Goal: Navigation & Orientation: Find specific page/section

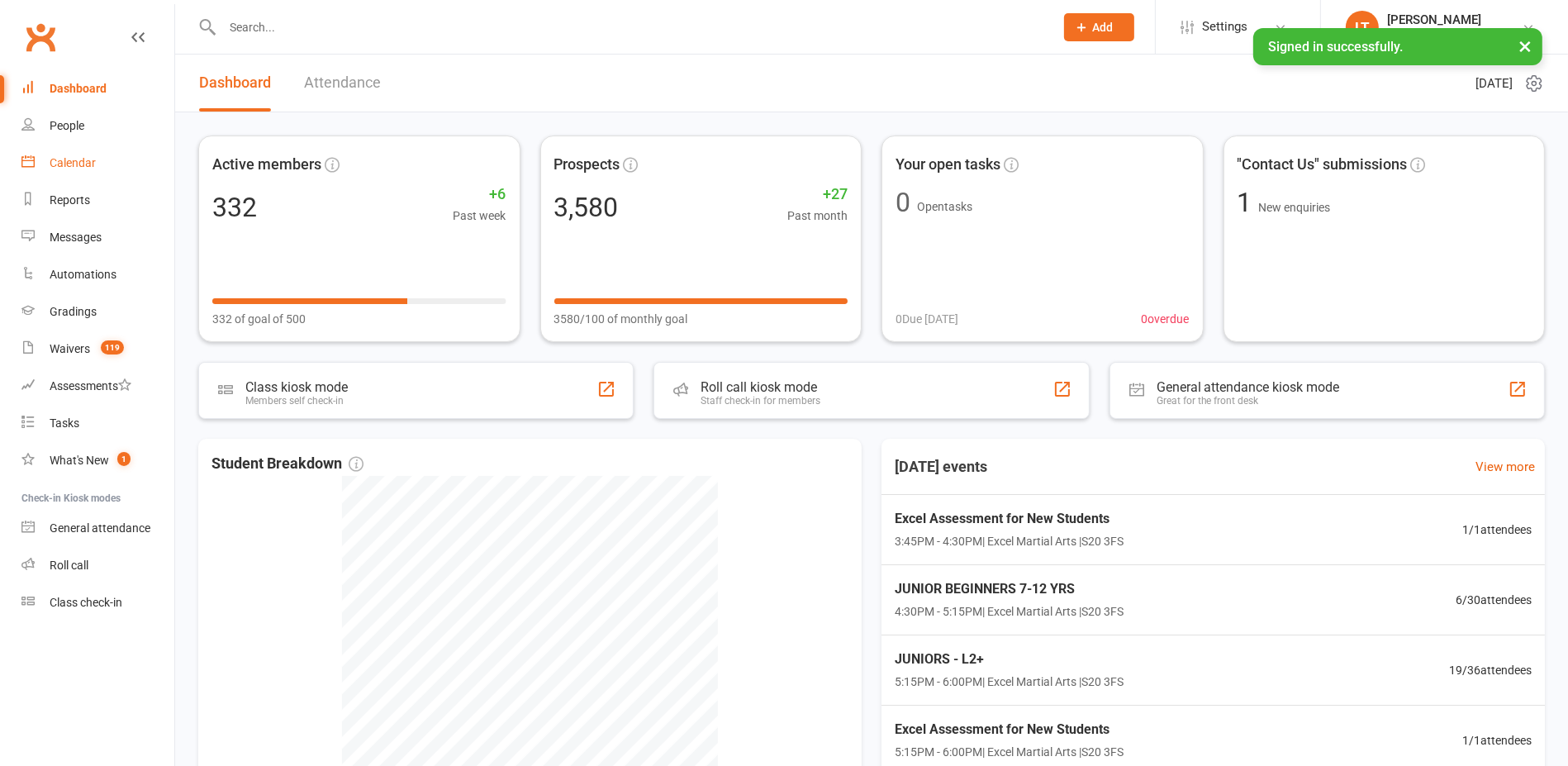
click at [86, 164] on div "Calendar" at bounding box center [72, 162] width 46 height 13
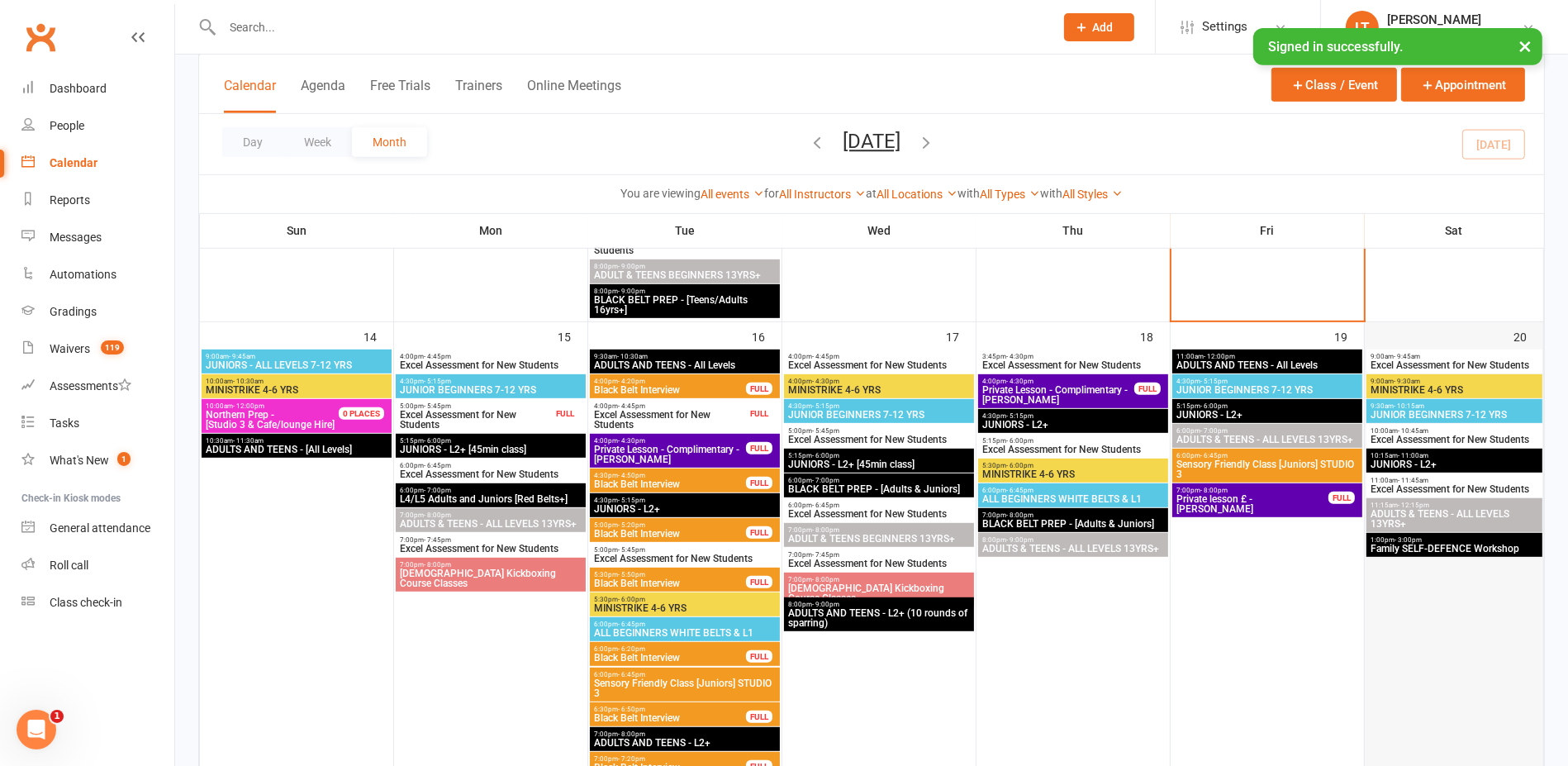
click at [1434, 557] on div at bounding box center [1454, 606] width 175 height 510
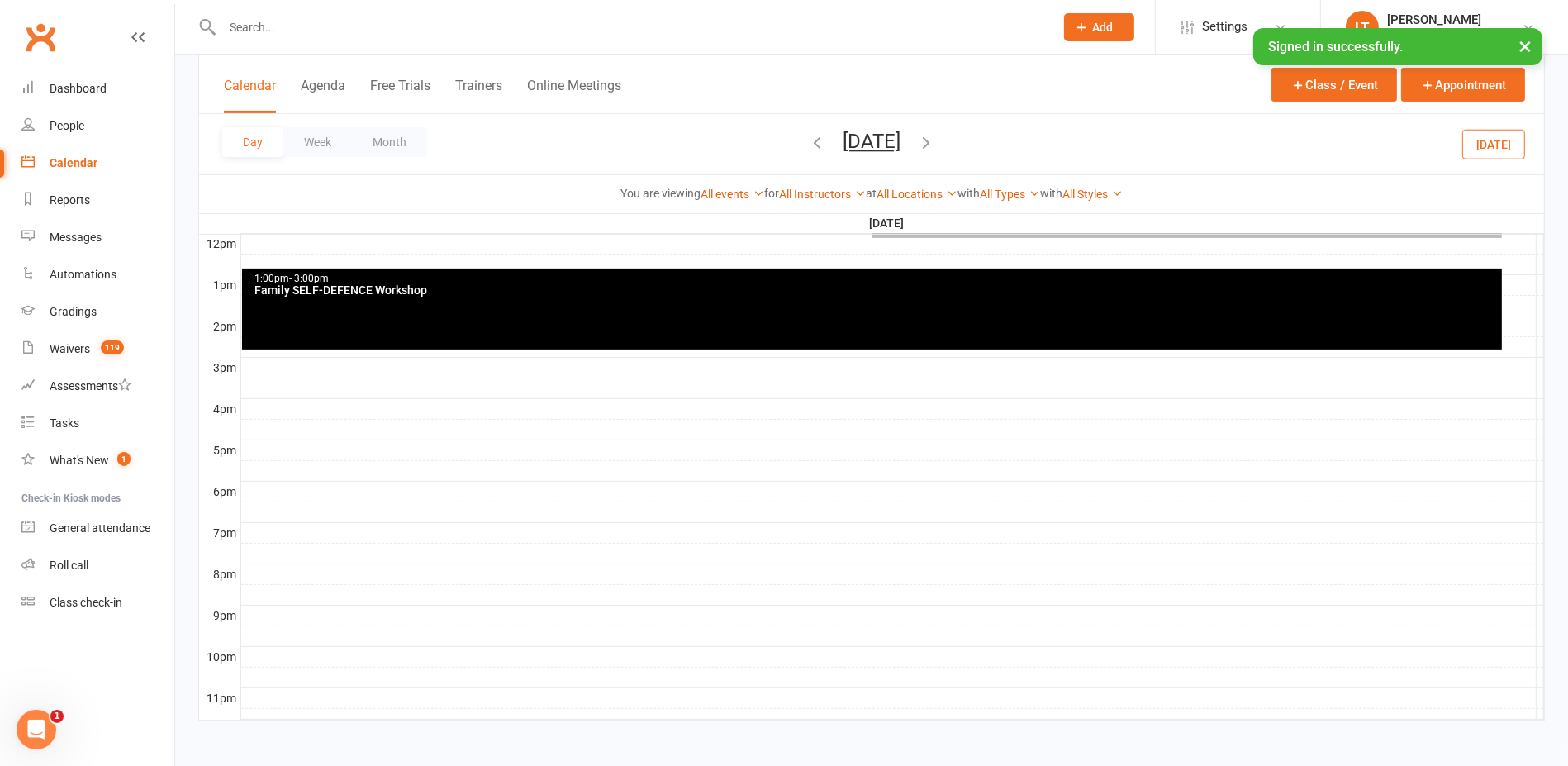
click at [408, 305] on div "1:00pm - 3:00pm Family SELF-DEFENCE Workshop" at bounding box center [872, 309] width 1260 height 81
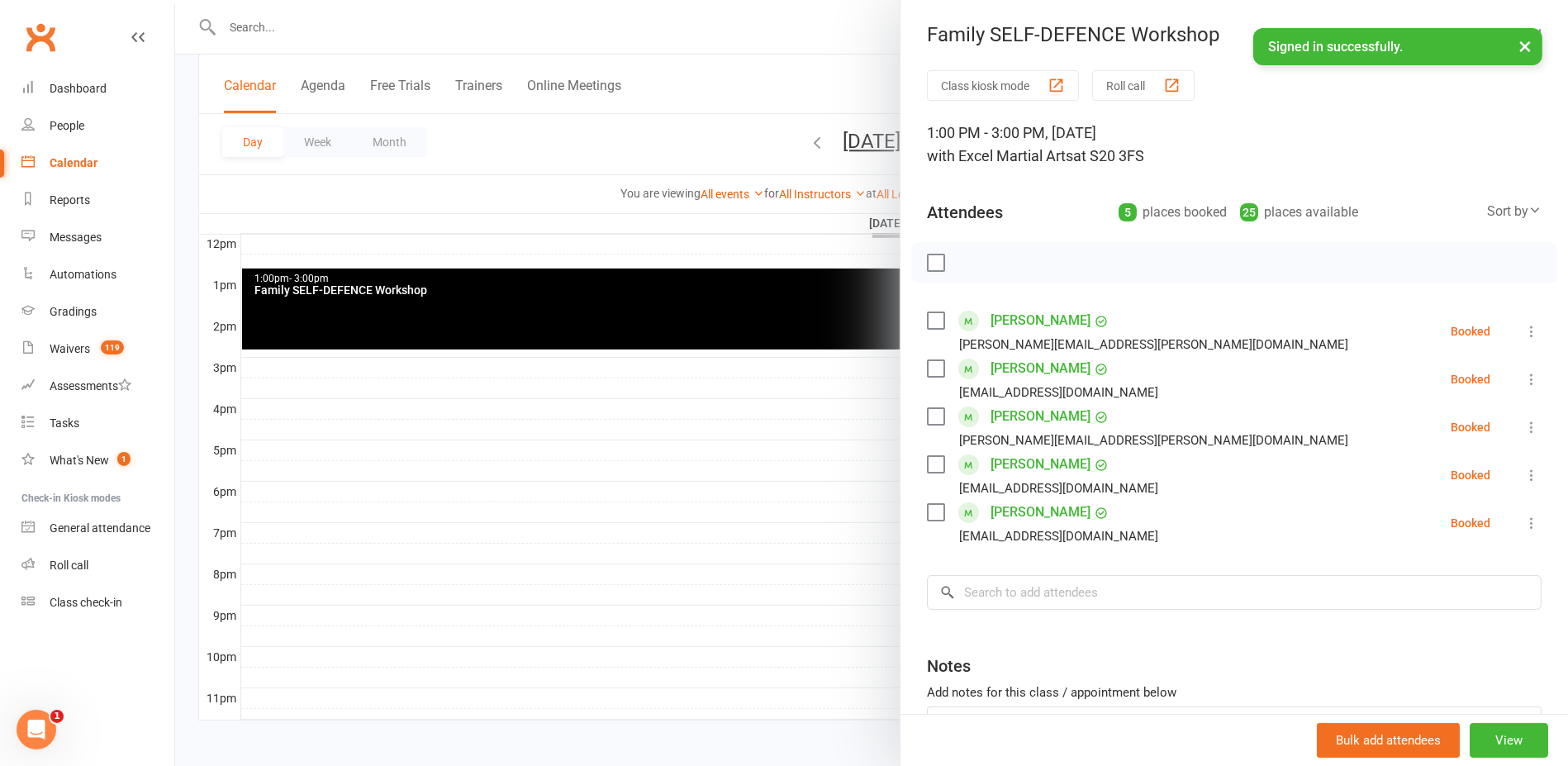
click at [528, 203] on div at bounding box center [872, 383] width 1393 height 766
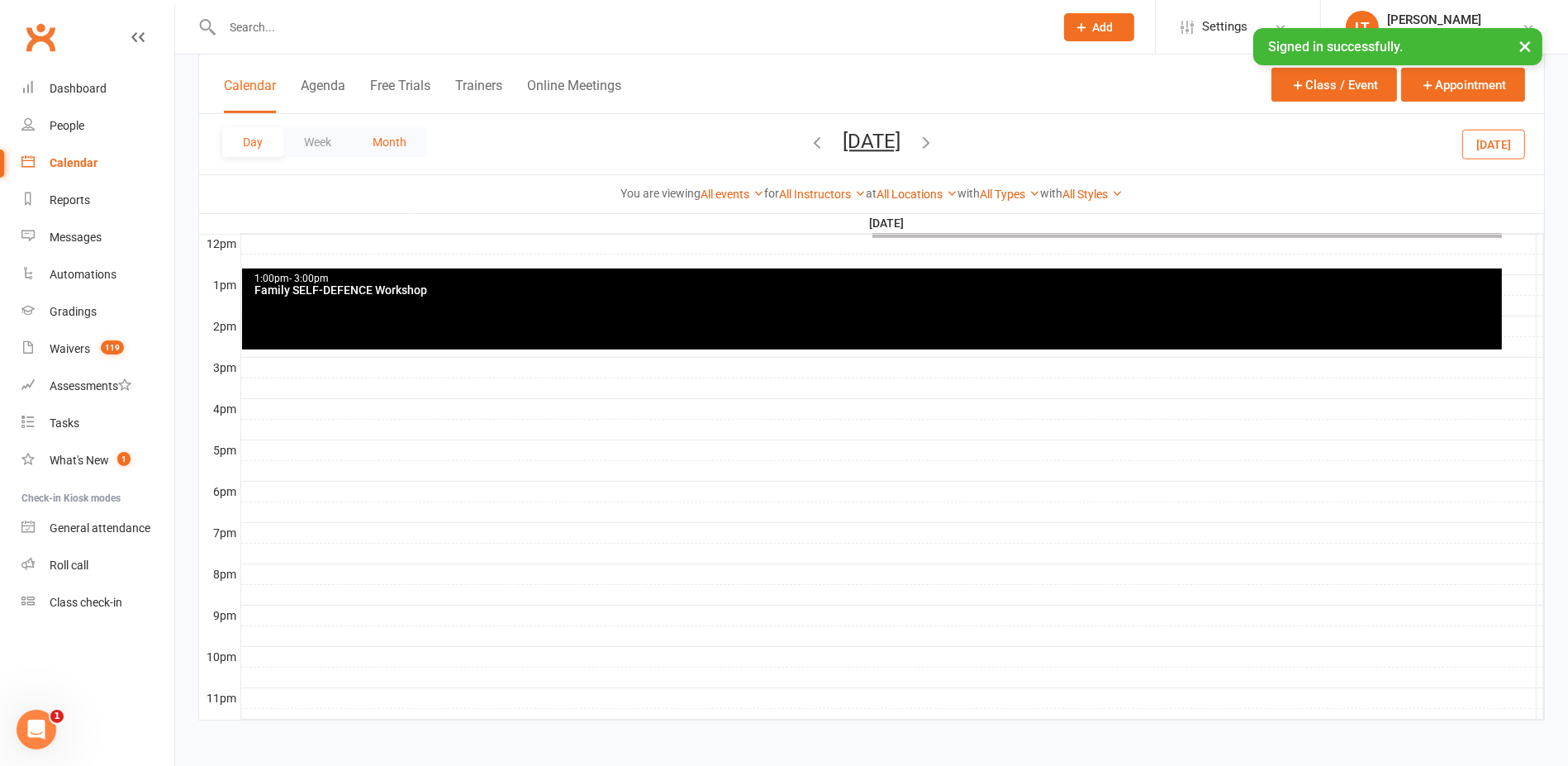
click at [392, 138] on button "Month" at bounding box center [389, 142] width 75 height 30
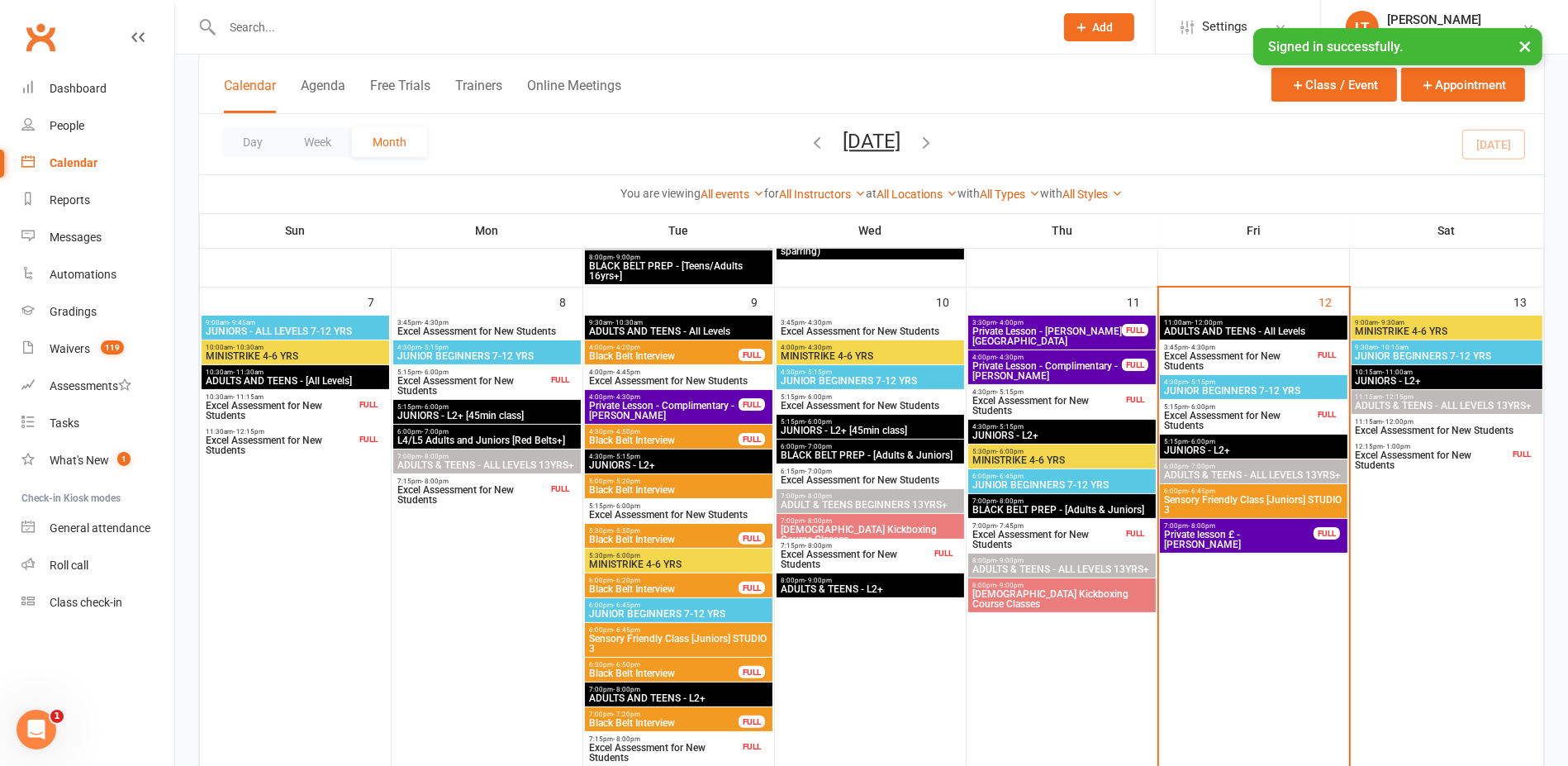
scroll to position [391, 0]
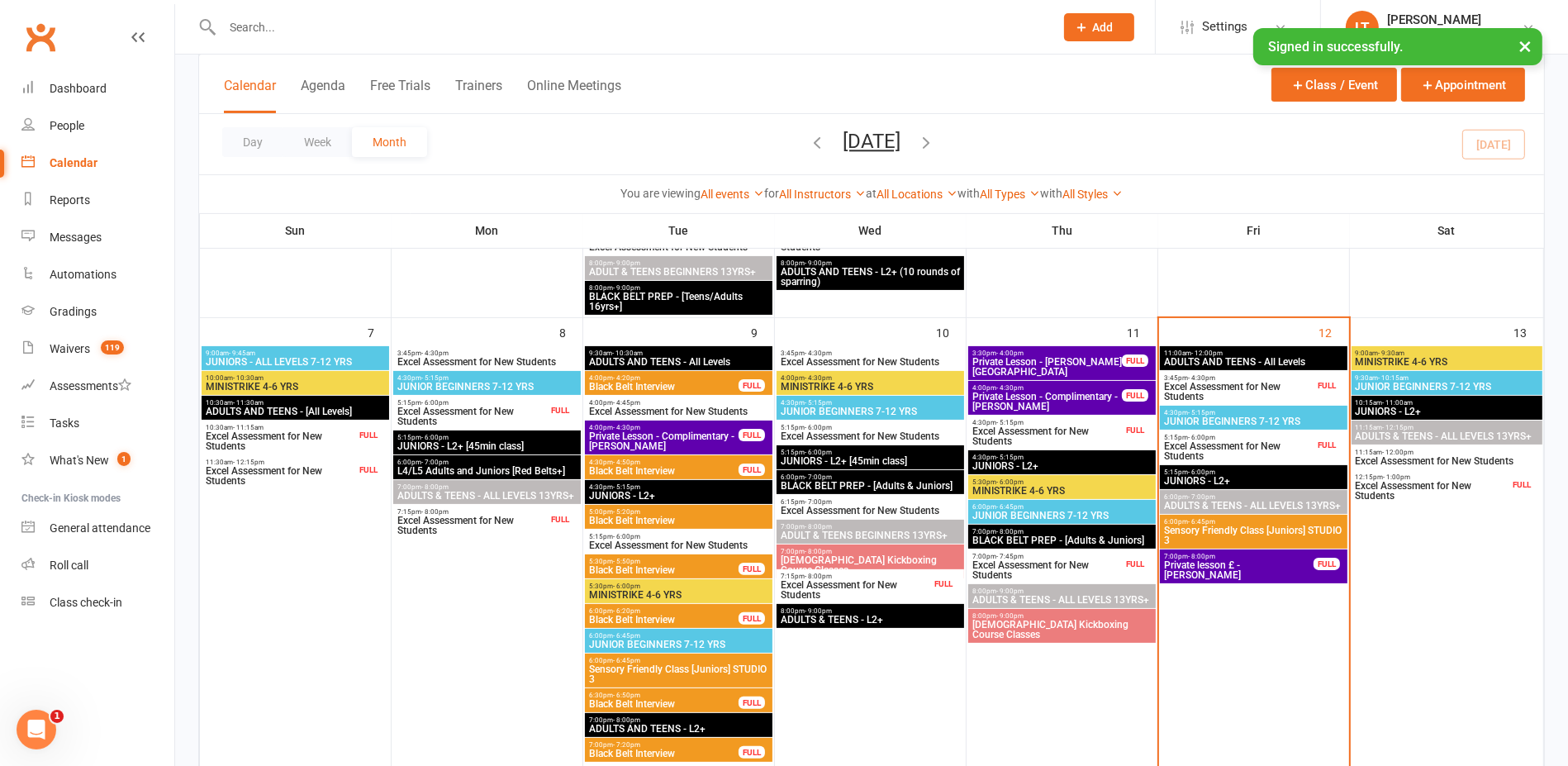
click at [1317, 379] on div "FULL" at bounding box center [1327, 385] width 26 height 12
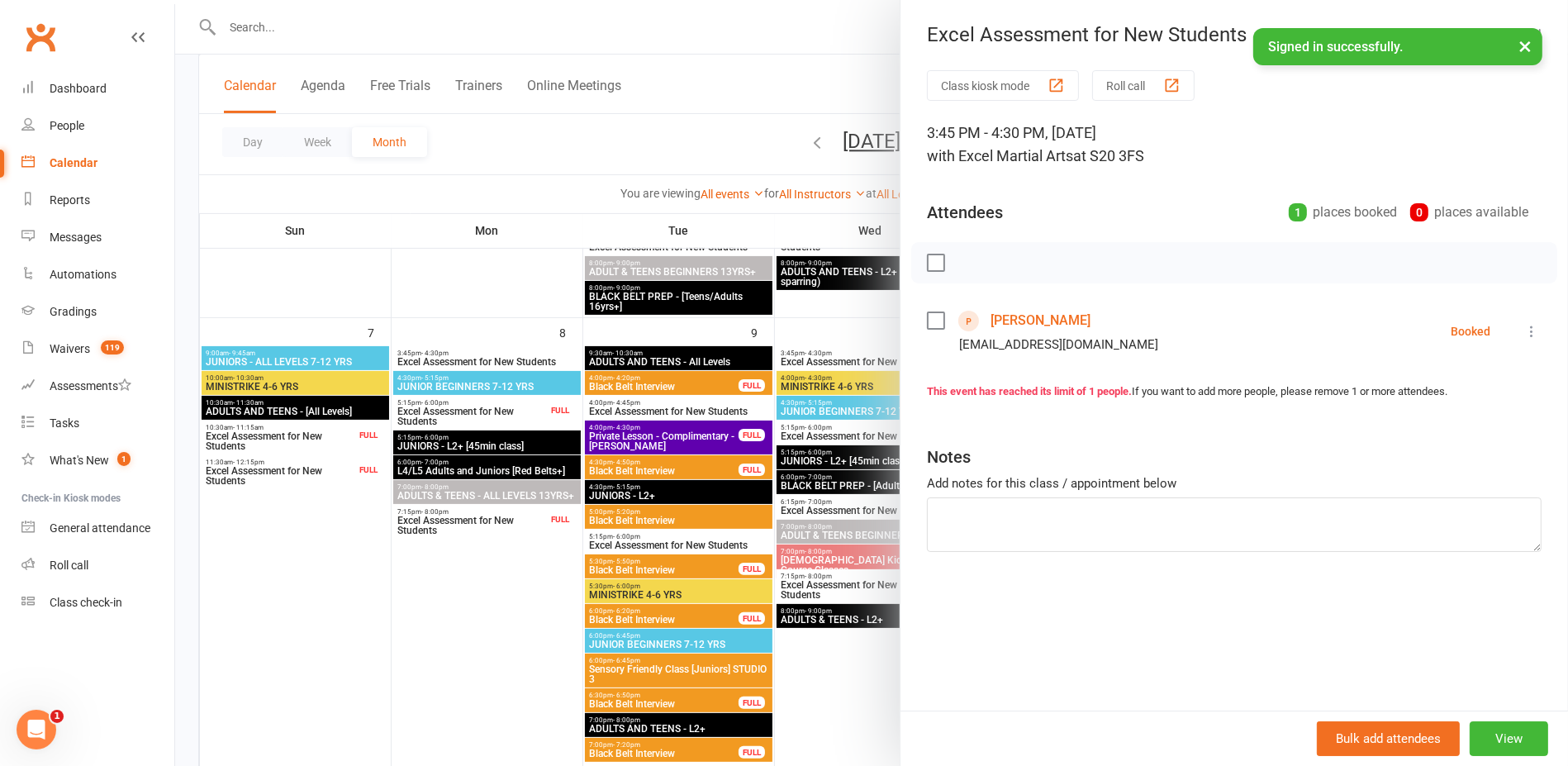
click at [880, 324] on div at bounding box center [872, 383] width 1393 height 766
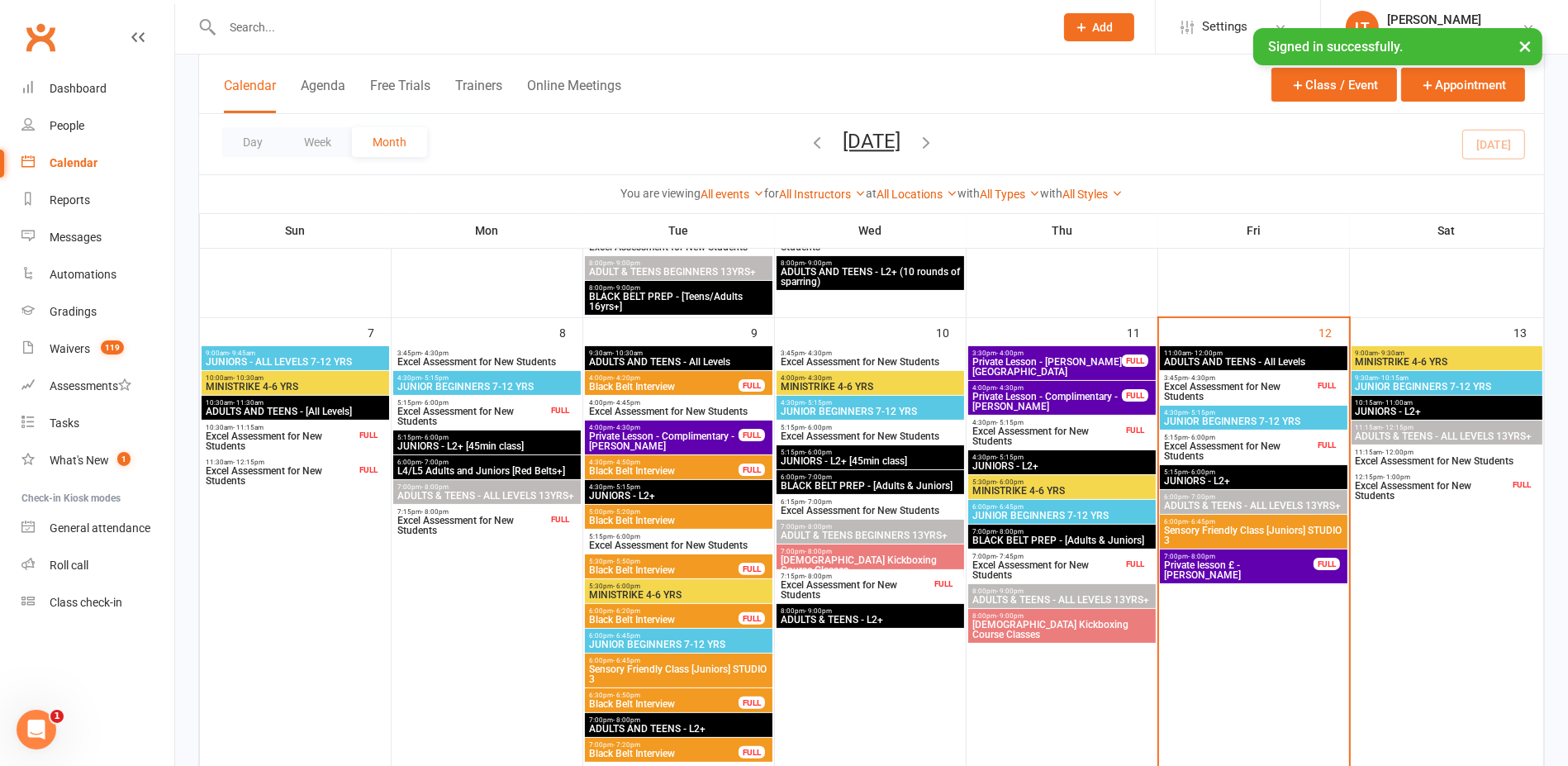
click at [1455, 484] on span "Excel Assessment for New Students" at bounding box center [1432, 490] width 154 height 19
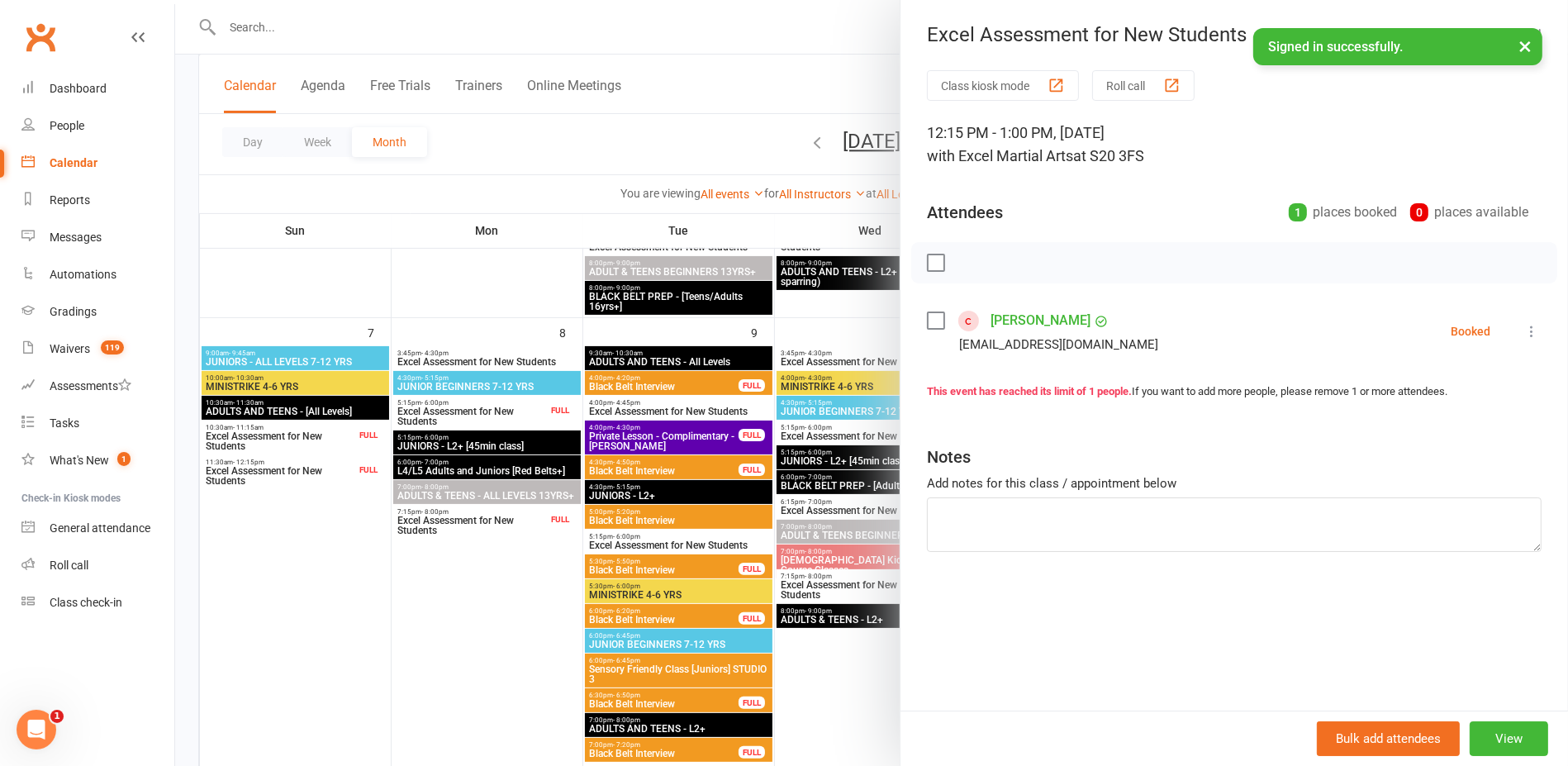
click at [900, 329] on div "Class kiosk mode Roll call 12:15 PM - 1:00 PM, Saturday, September, 13, 2025 wi…" at bounding box center [1234, 390] width 668 height 640
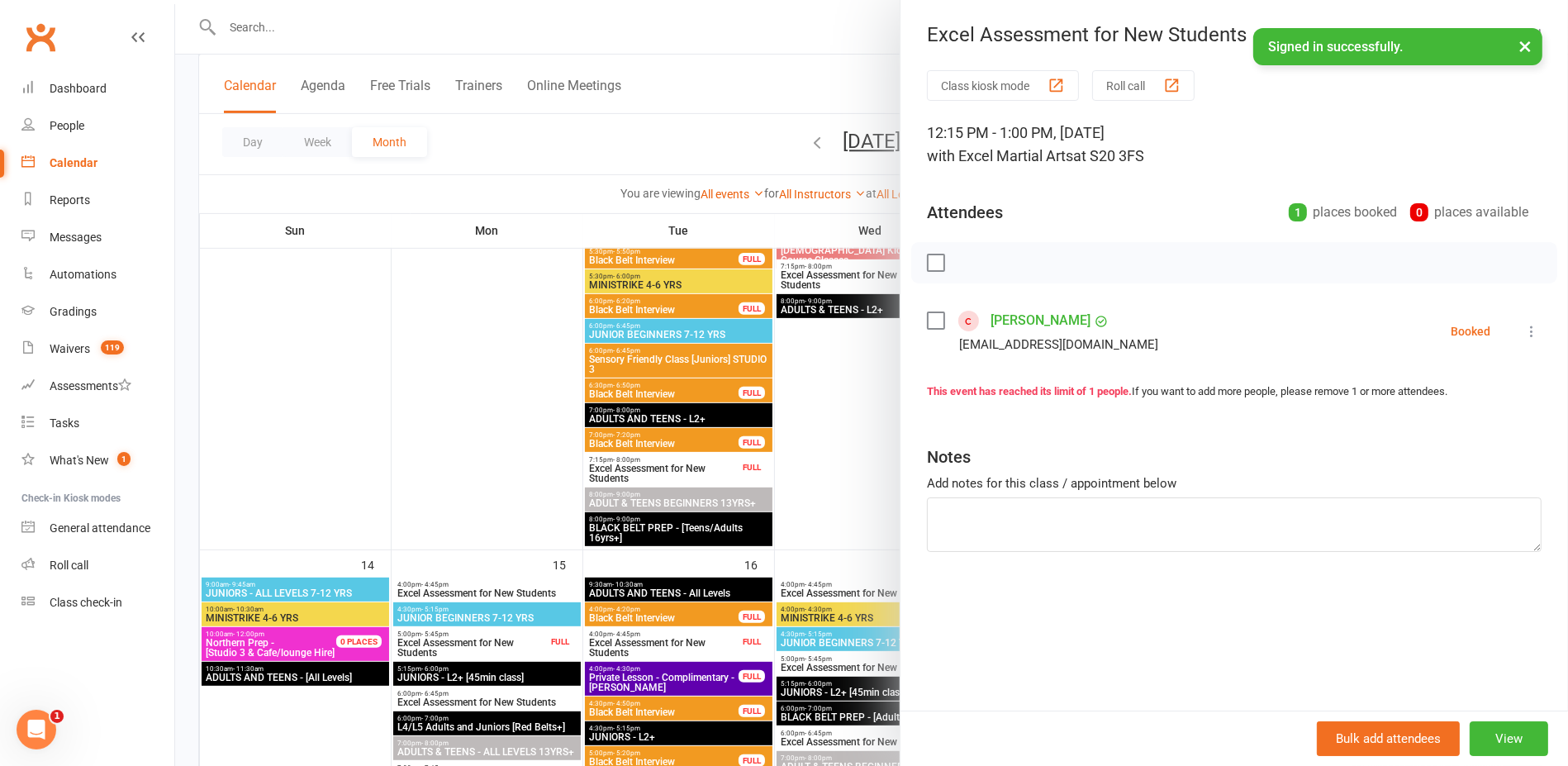
click at [834, 455] on div at bounding box center [872, 383] width 1393 height 766
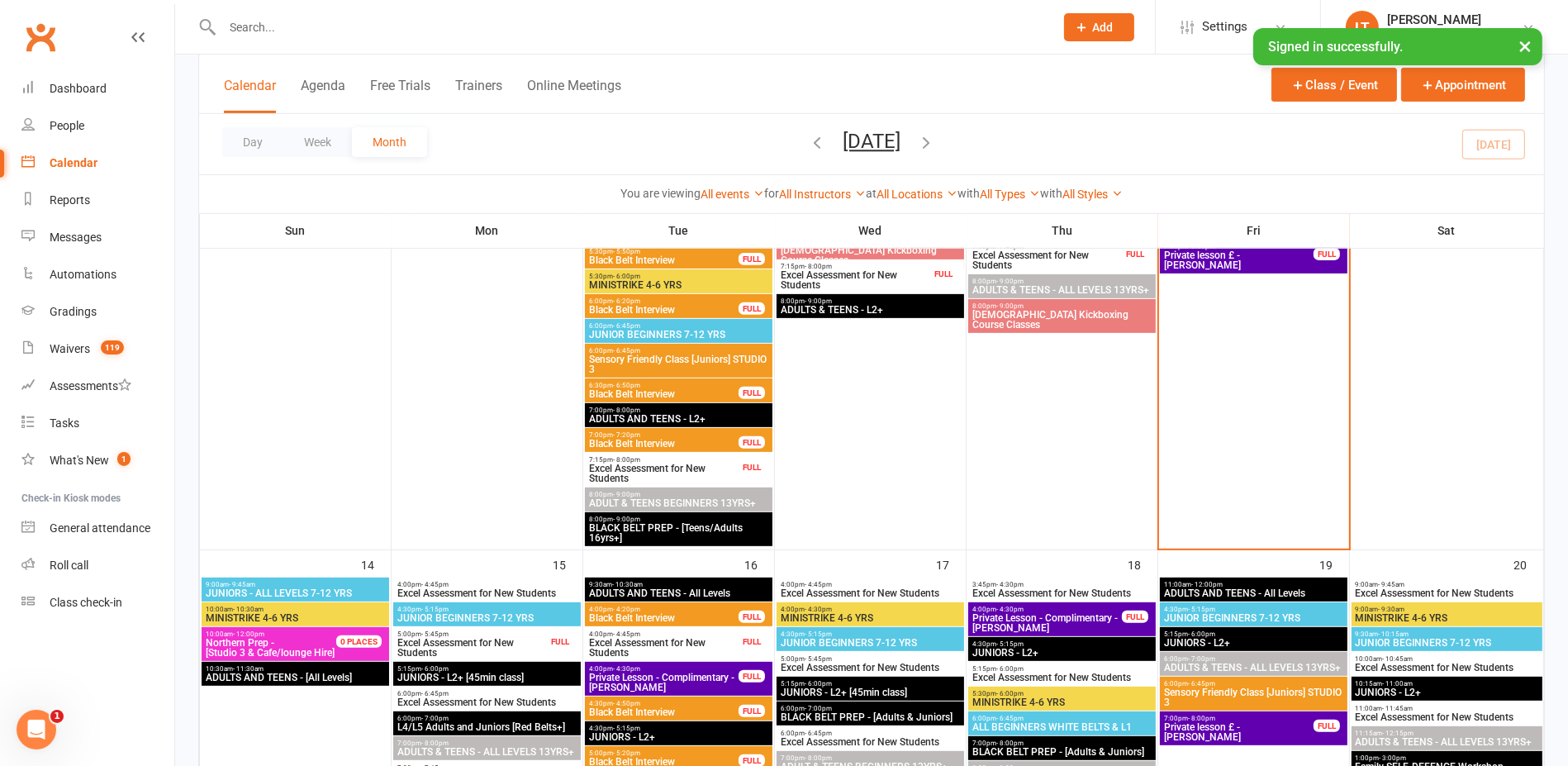
scroll to position [908, 0]
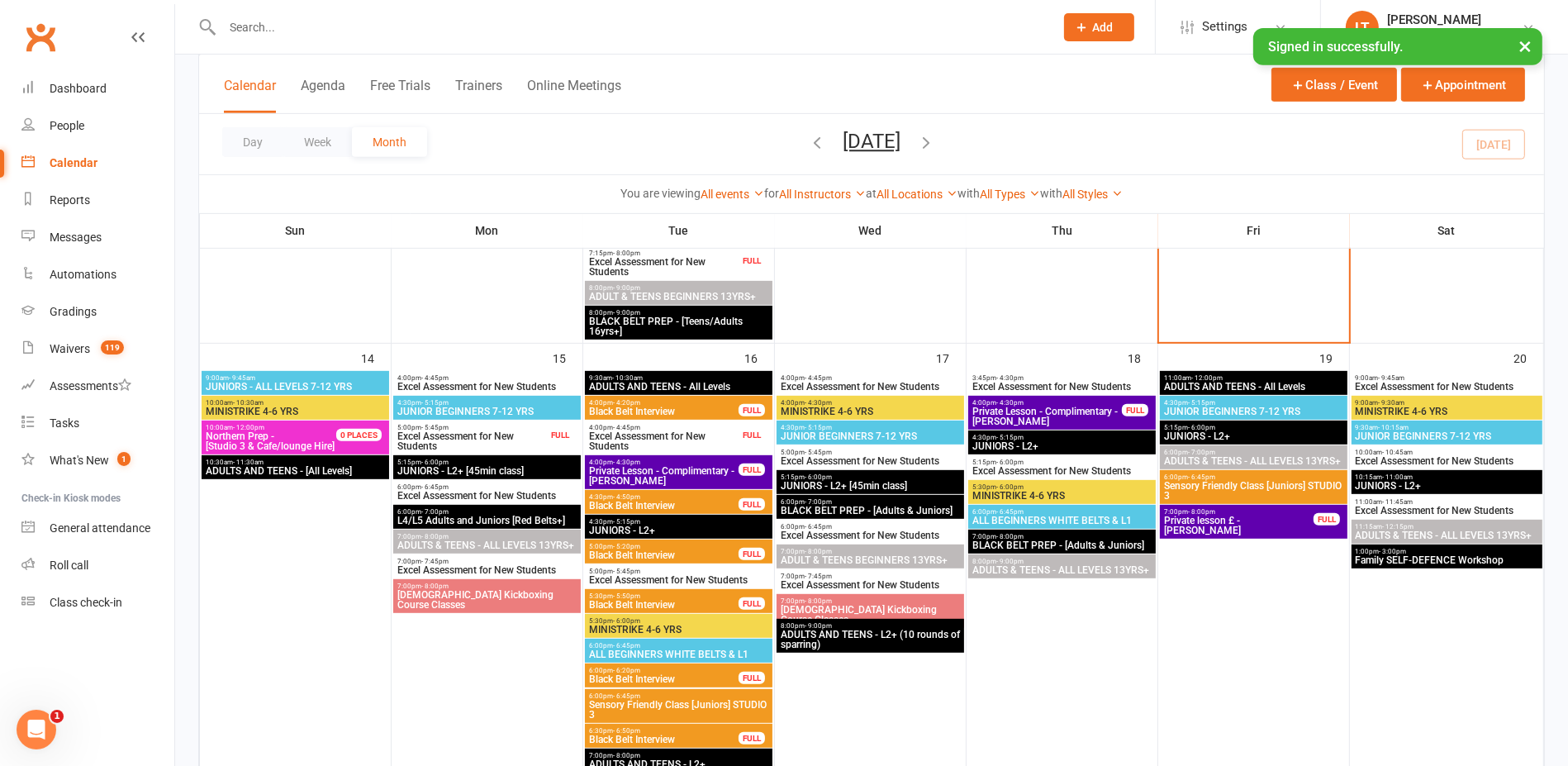
click at [507, 431] on span "Excel Assessment for New Students" at bounding box center [472, 441] width 151 height 19
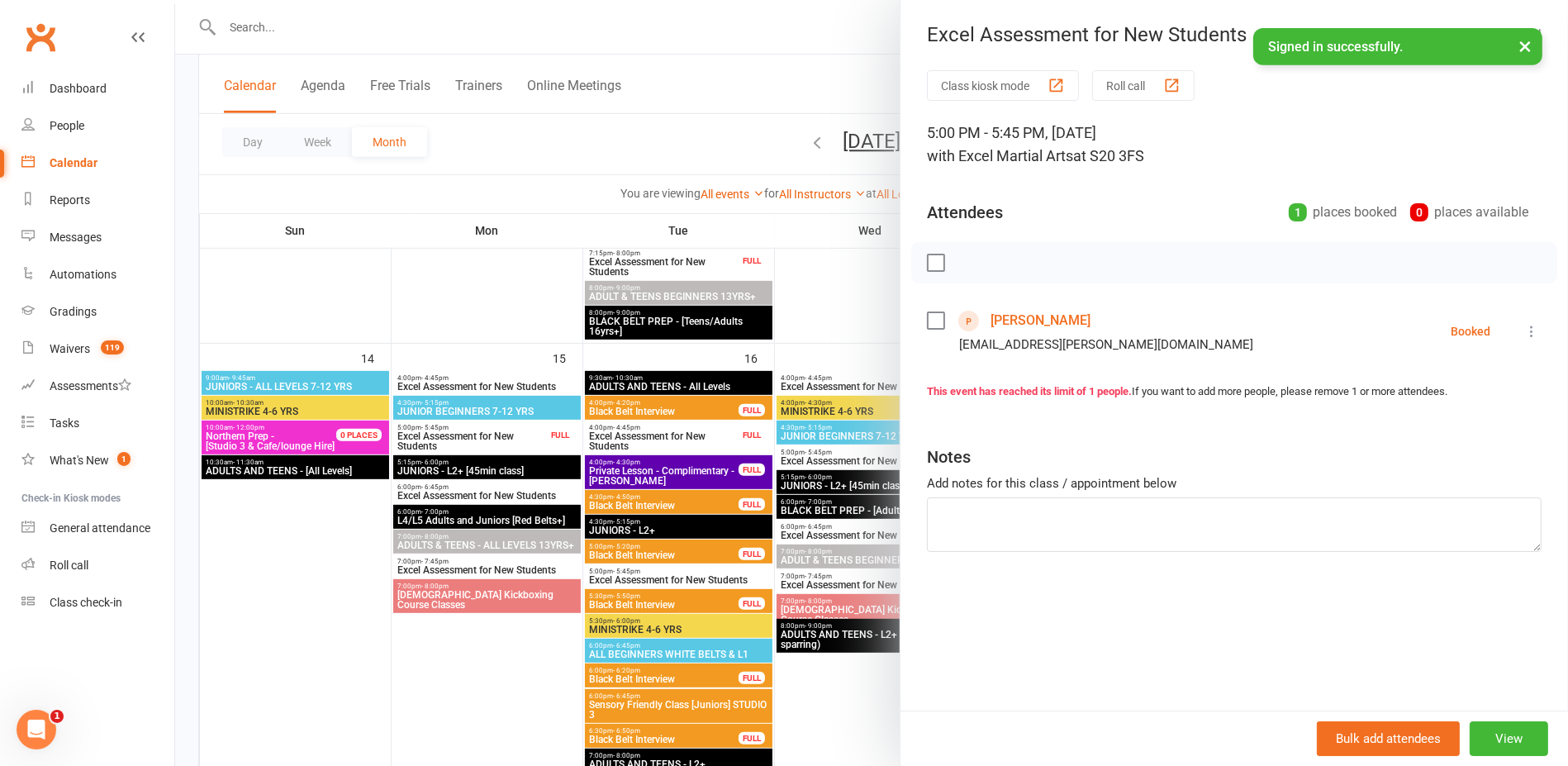
click at [453, 299] on div at bounding box center [872, 383] width 1393 height 766
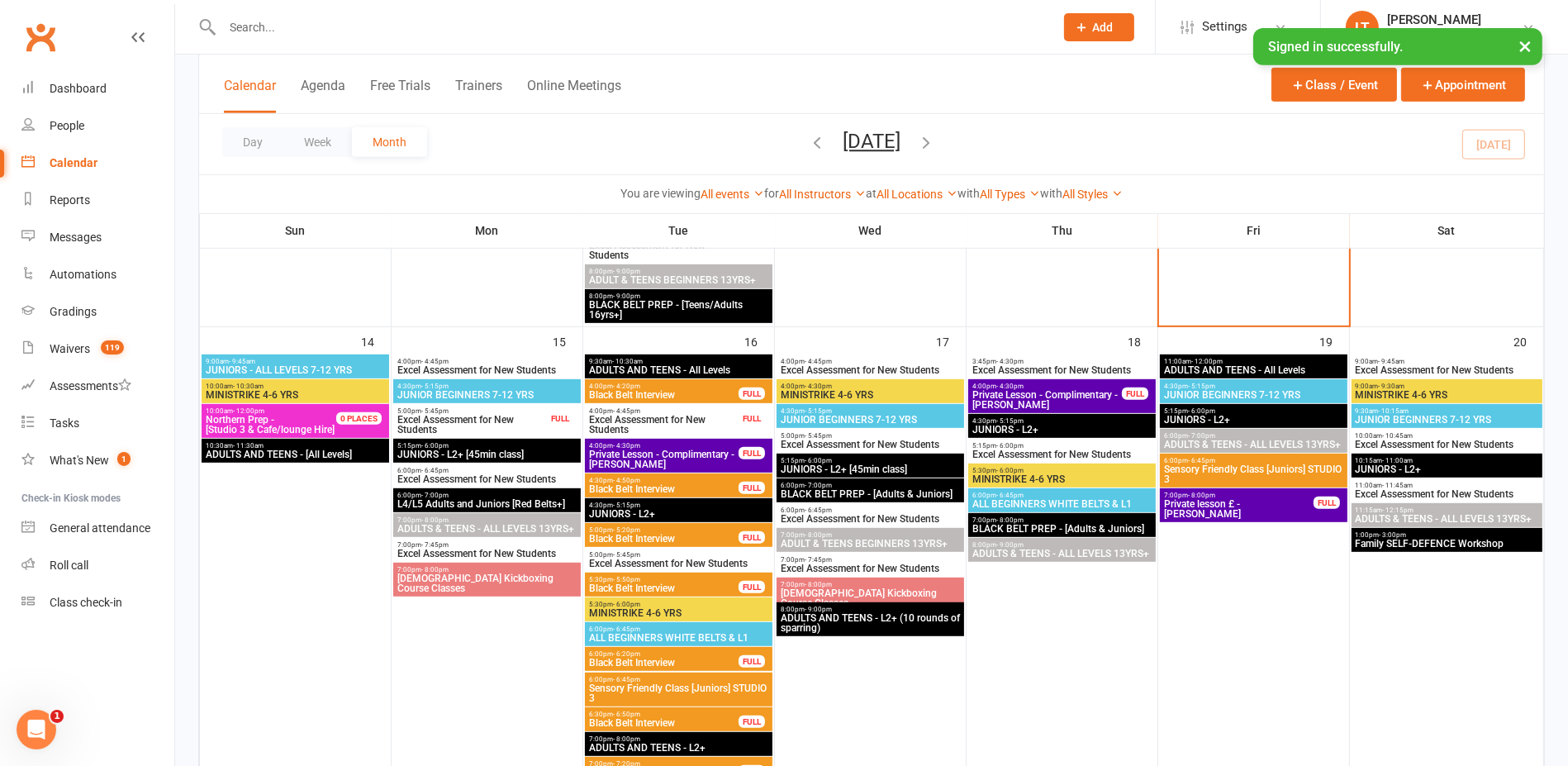
scroll to position [1011, 0]
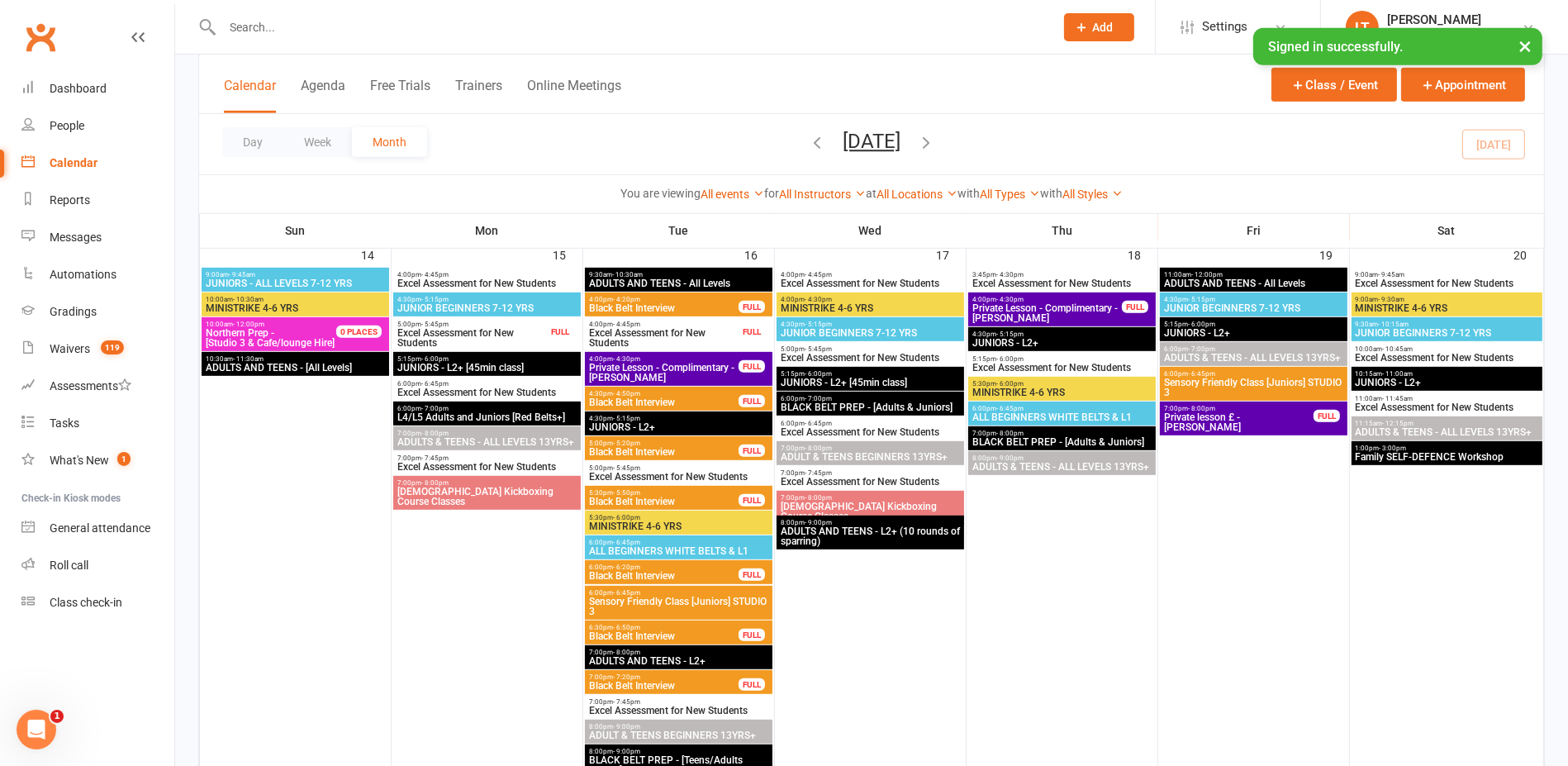
click at [639, 328] on span "Excel Assessment for New Students" at bounding box center [663, 338] width 151 height 19
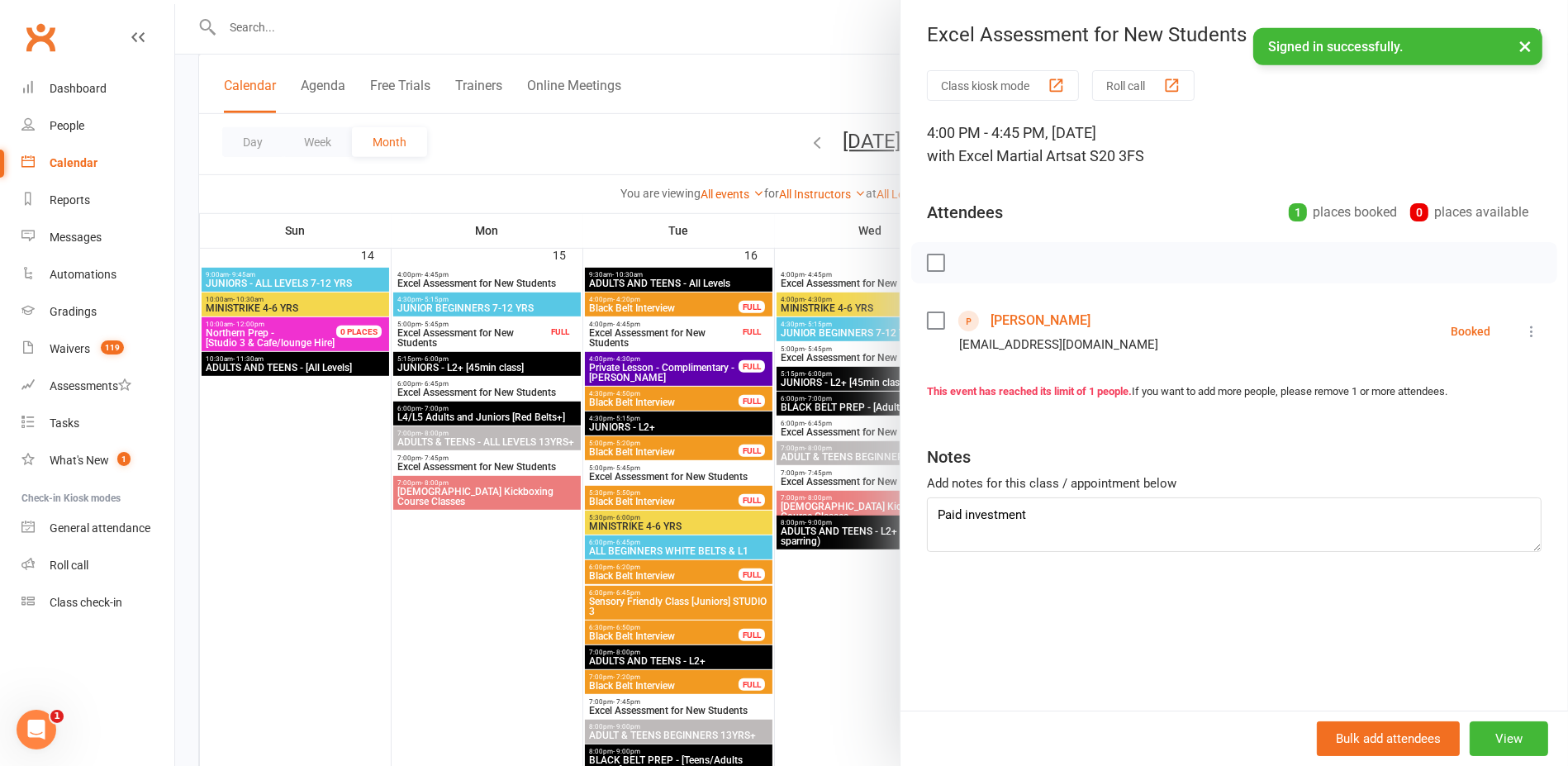
click at [515, 213] on div at bounding box center [872, 383] width 1393 height 766
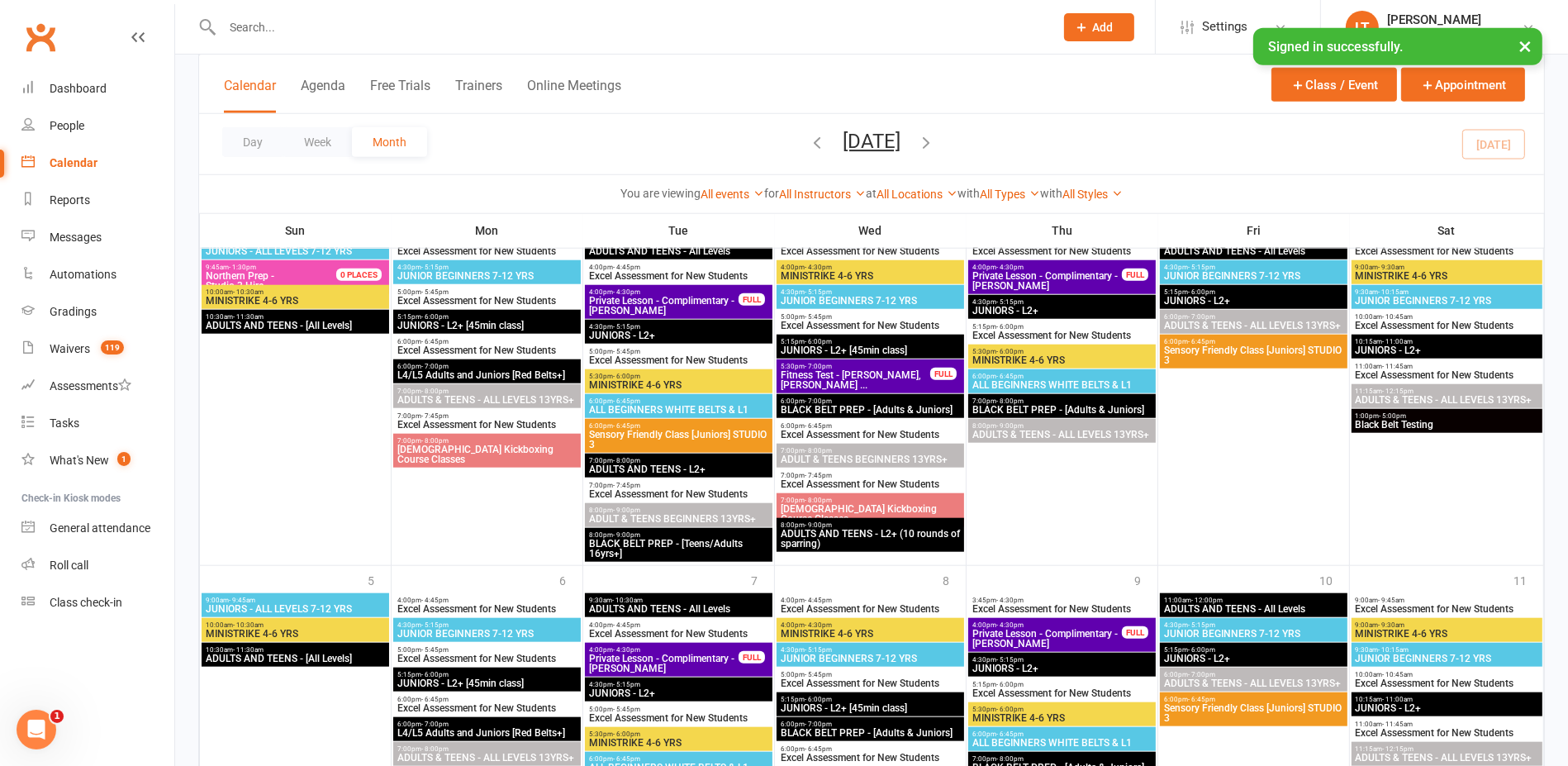
scroll to position [2145, 0]
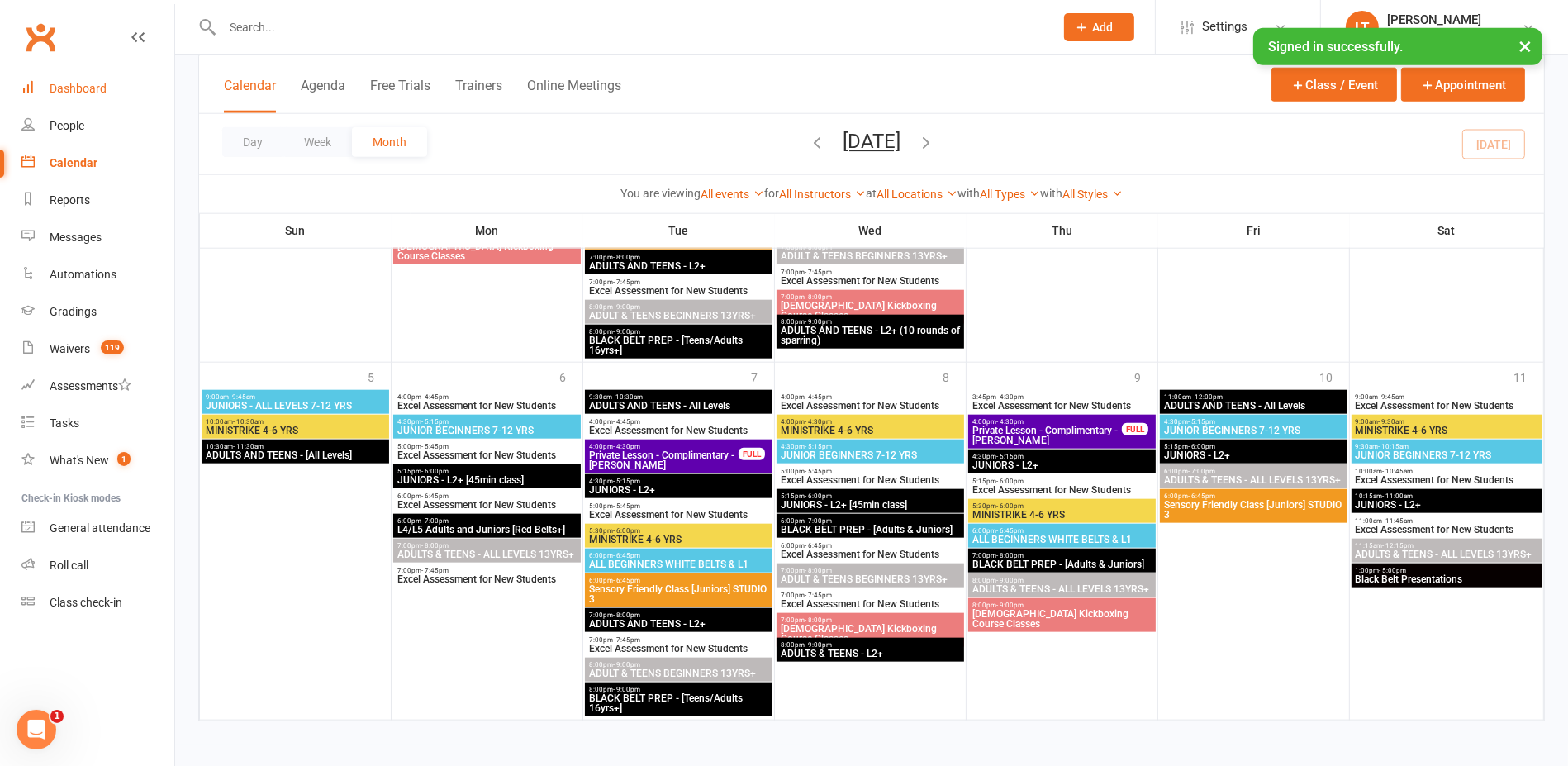
click at [63, 95] on div "Dashboard" at bounding box center [78, 88] width 57 height 13
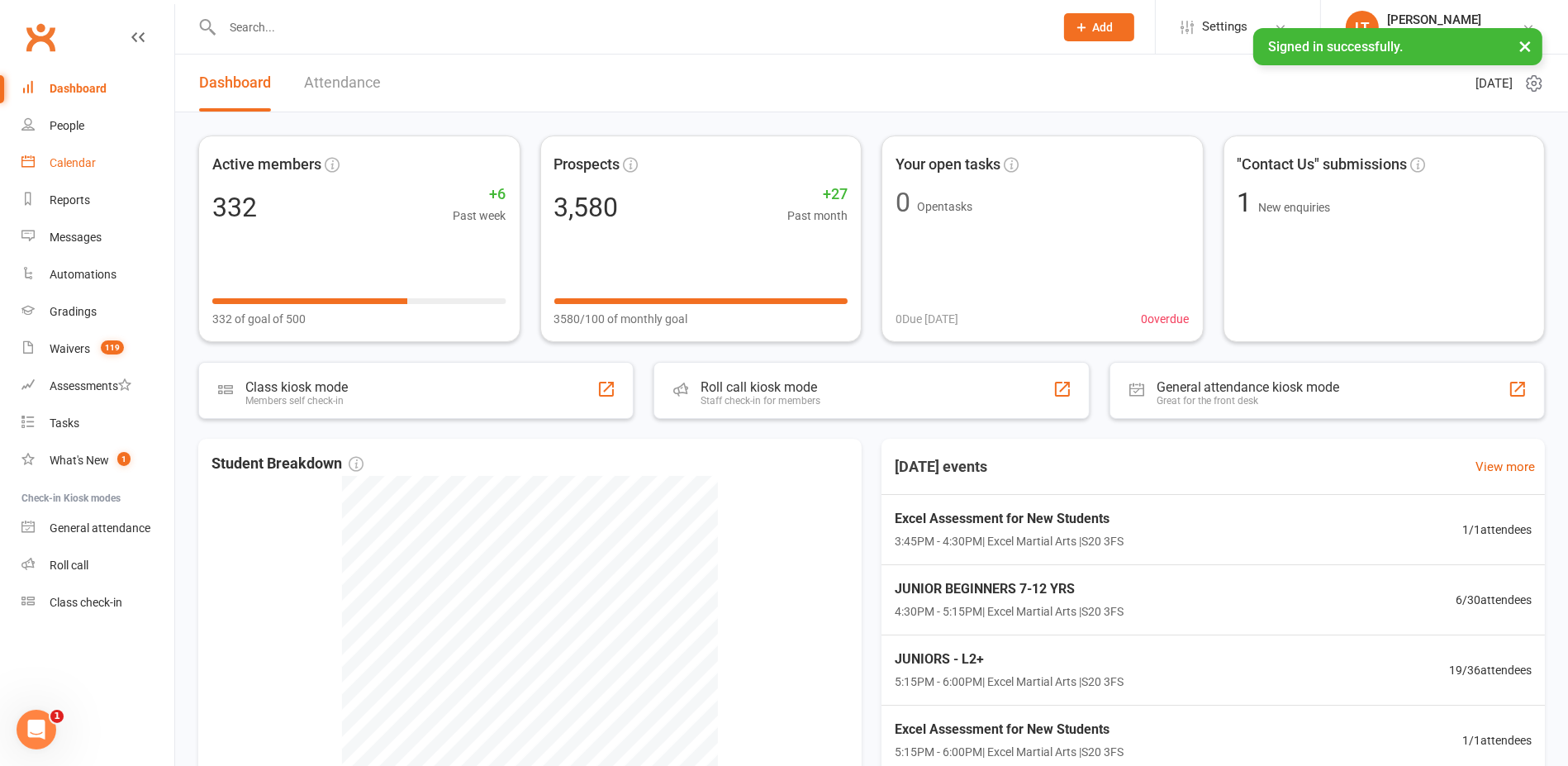
click at [86, 166] on div "Calendar" at bounding box center [72, 162] width 46 height 13
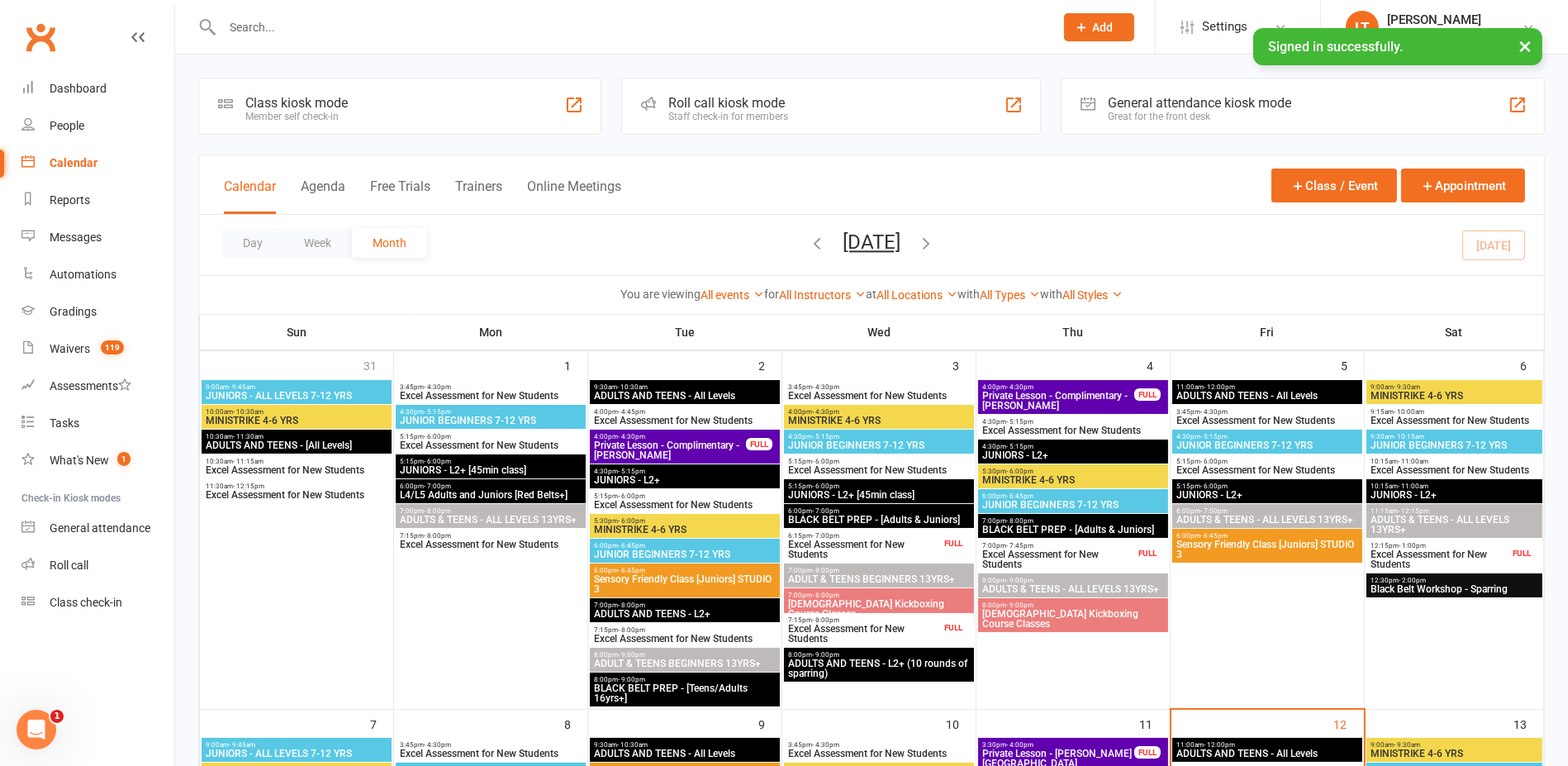
click at [1055, 496] on span "6:00pm - 6:45pm" at bounding box center [1073, 495] width 183 height 7
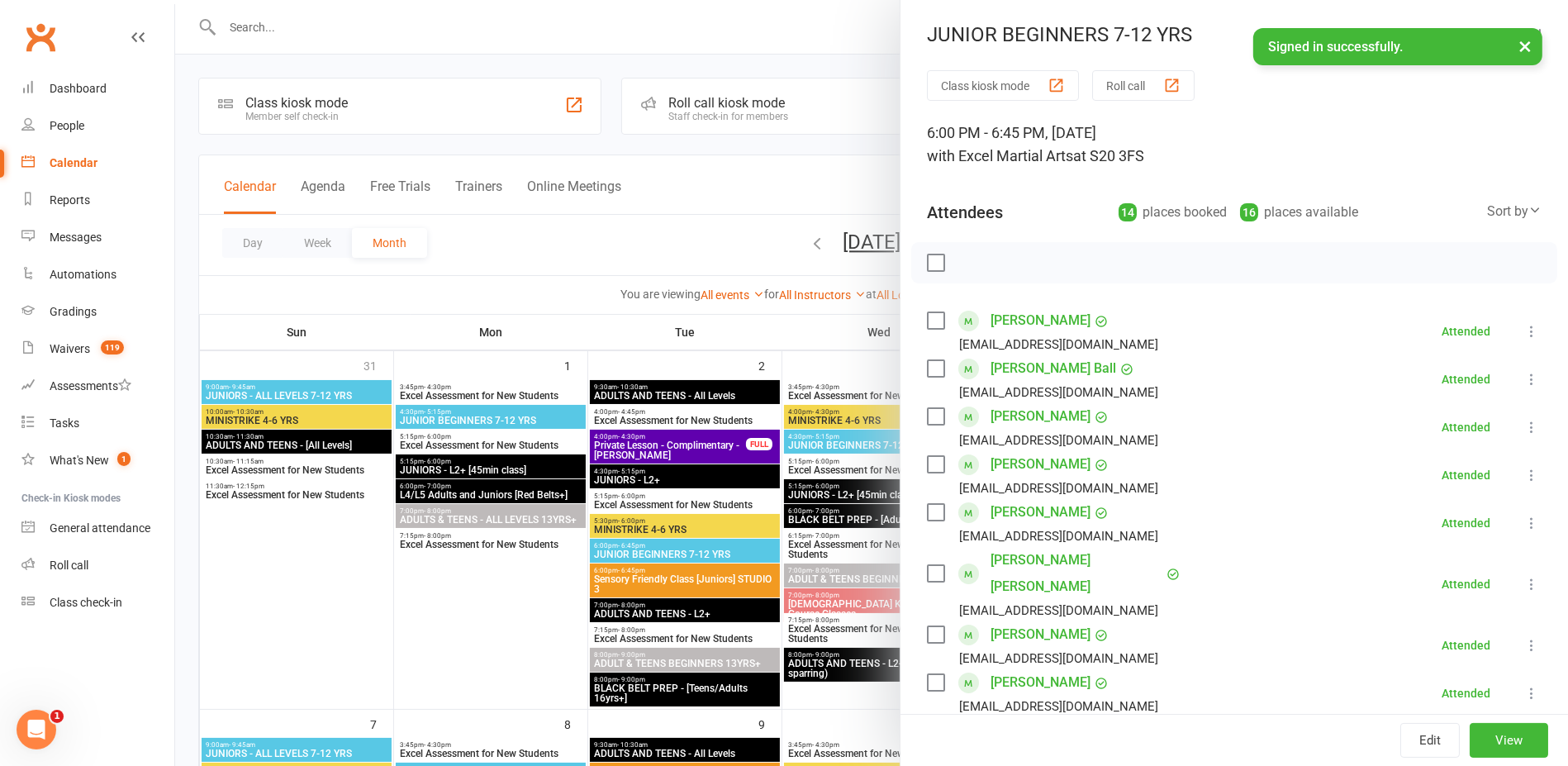
click at [784, 331] on div at bounding box center [872, 383] width 1393 height 766
